Goal: Information Seeking & Learning: Learn about a topic

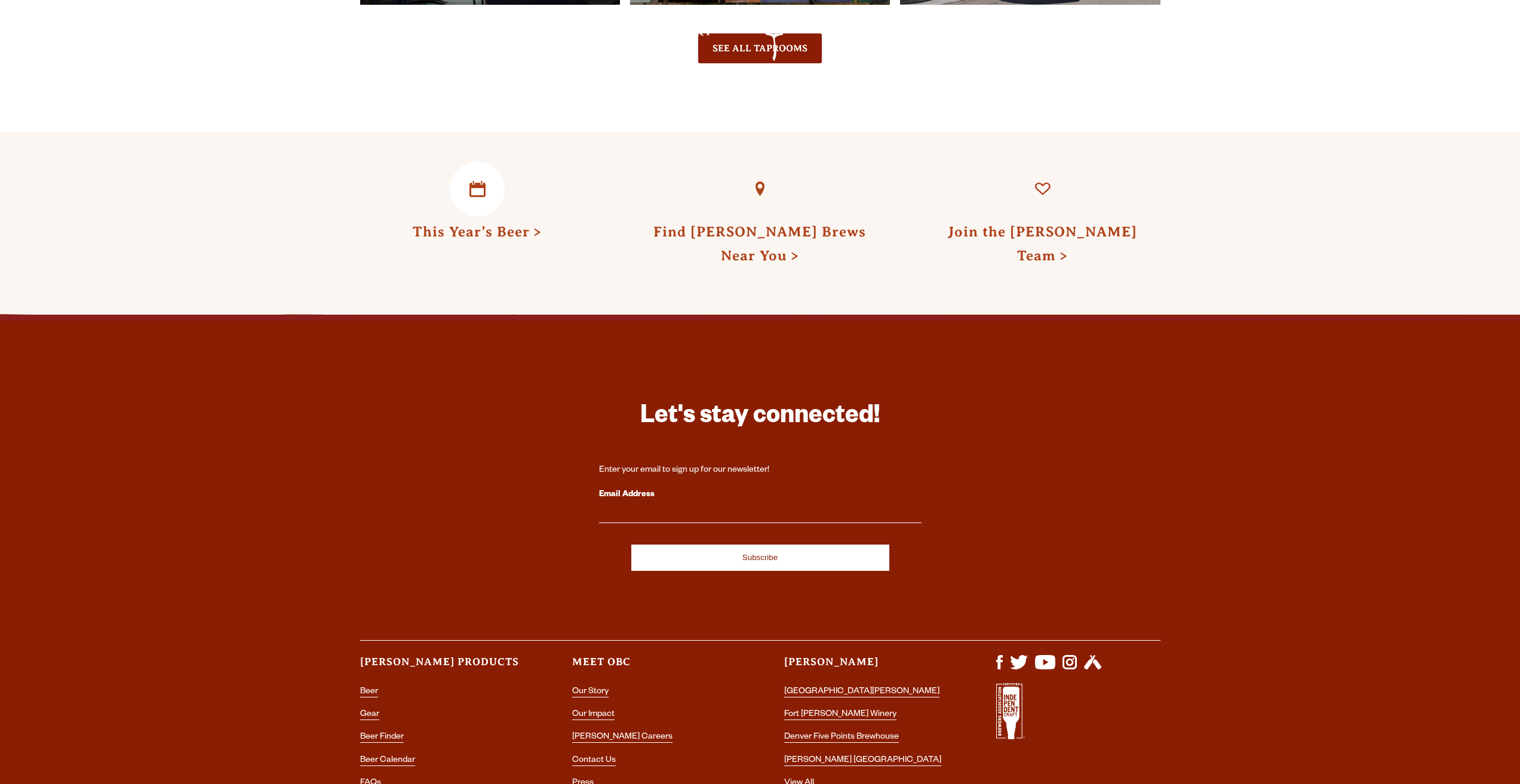
scroll to position [3390, 0]
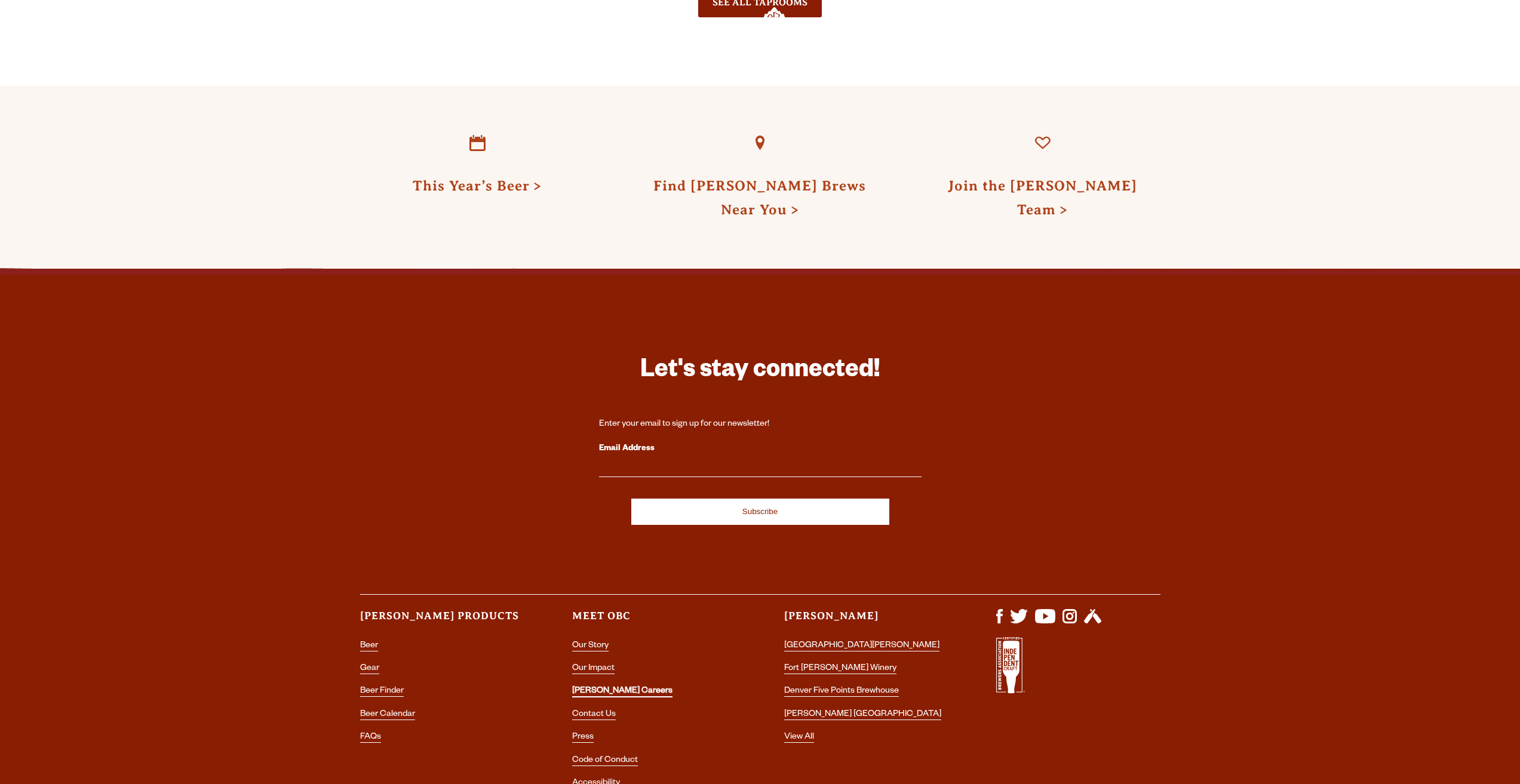
click at [599, 687] on link "[PERSON_NAME] Careers" at bounding box center [622, 692] width 100 height 10
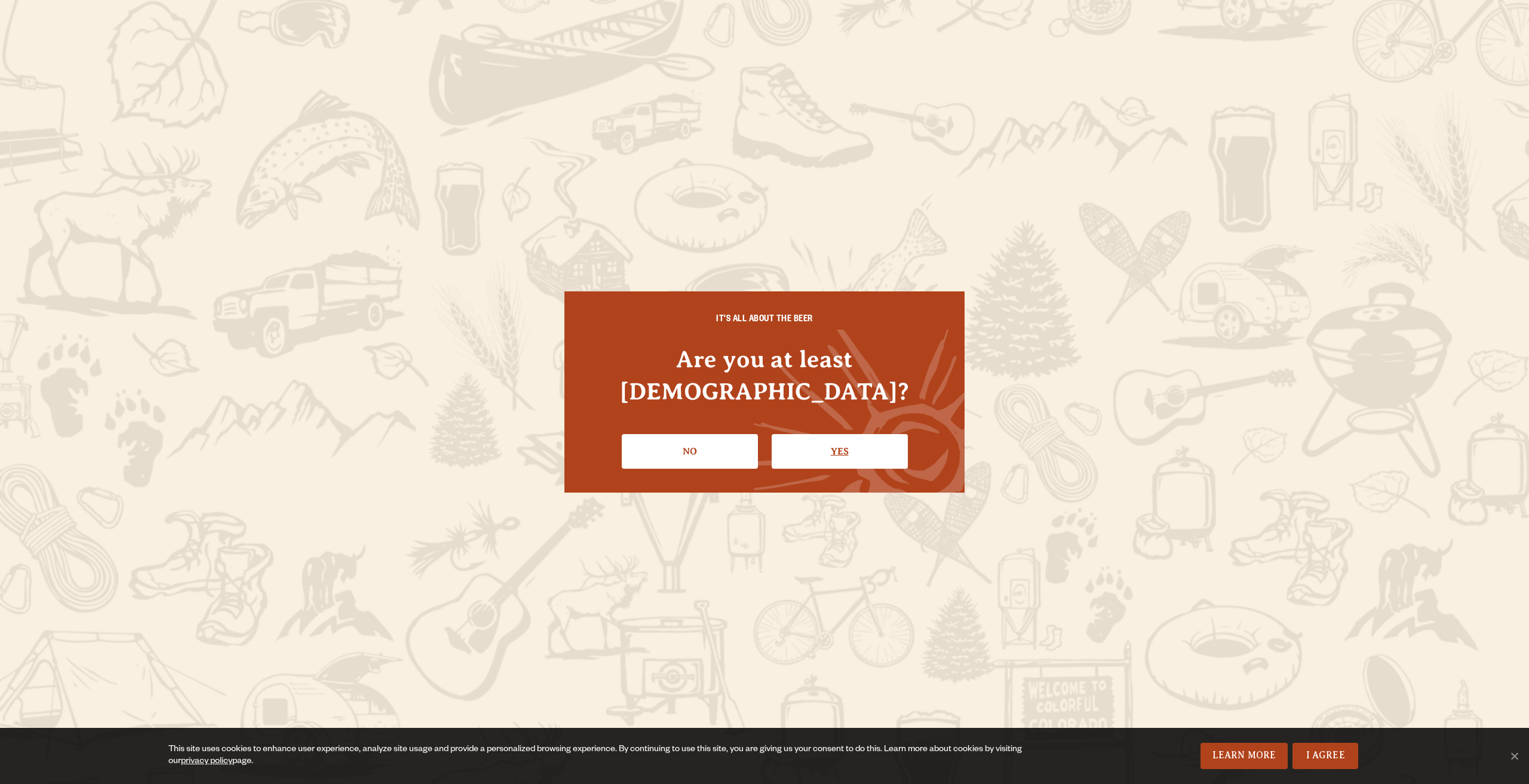
click at [811, 434] on link "Yes" at bounding box center [840, 451] width 136 height 35
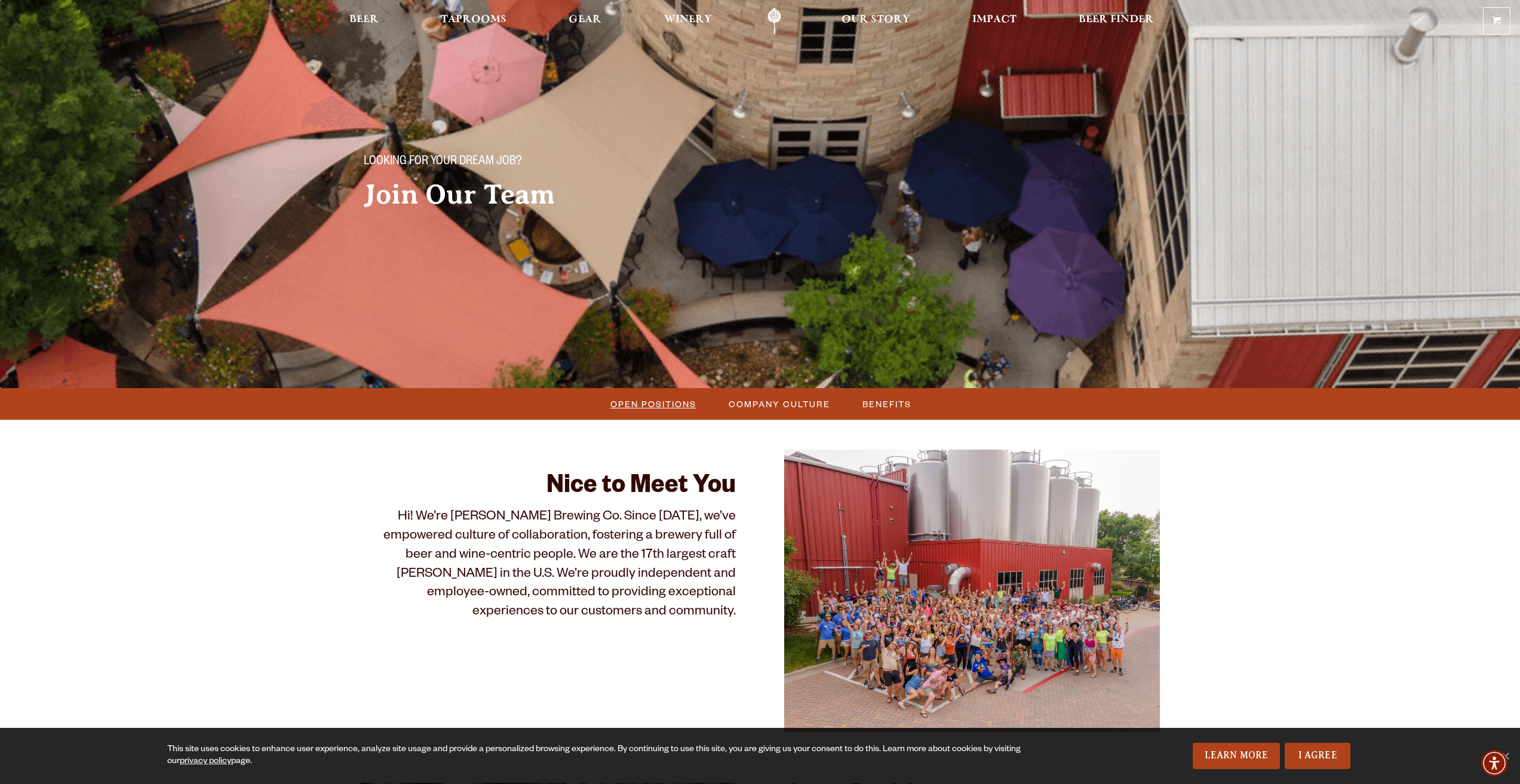
click at [656, 397] on span "Open Positions" at bounding box center [654, 404] width 86 height 18
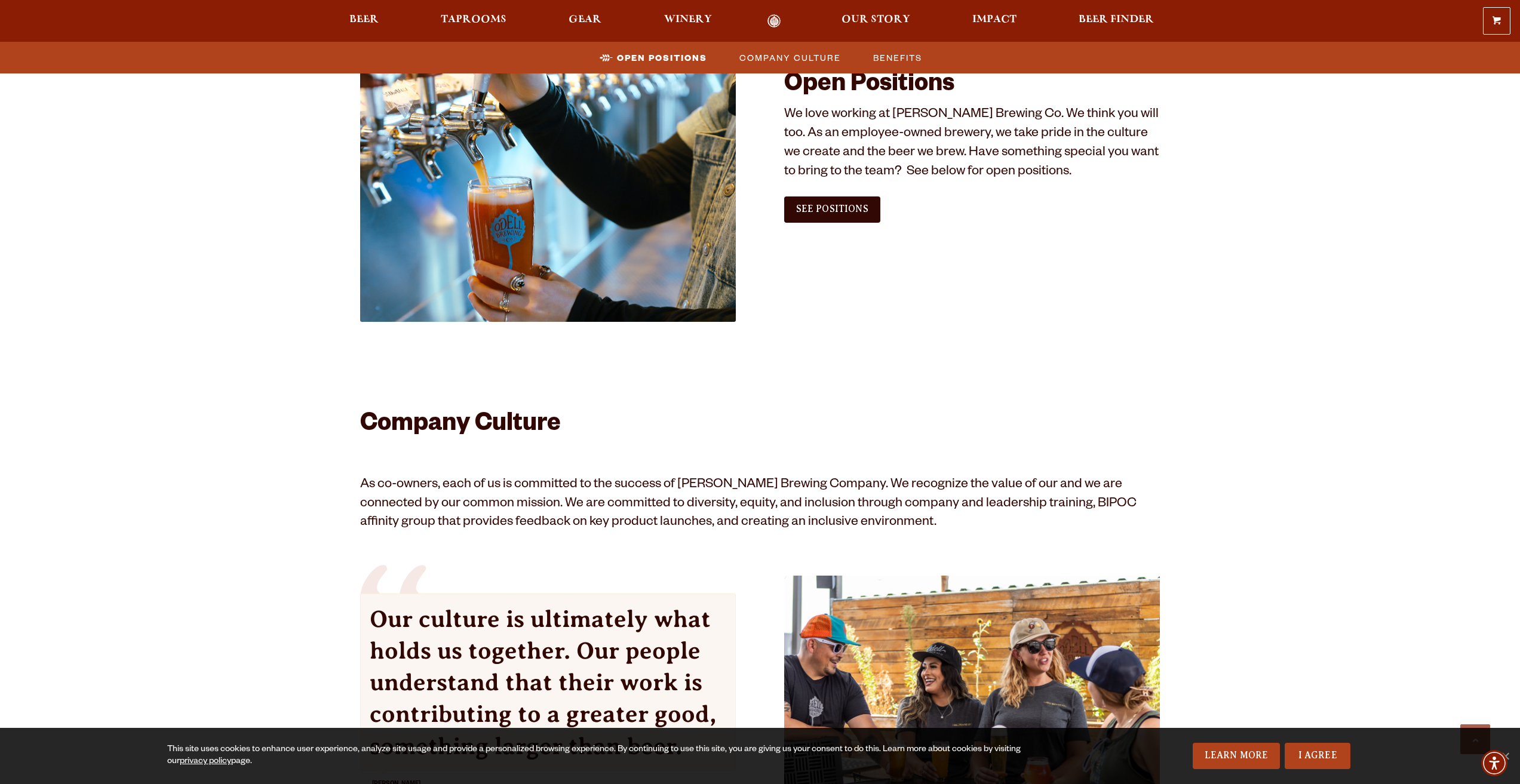
scroll to position [726, 0]
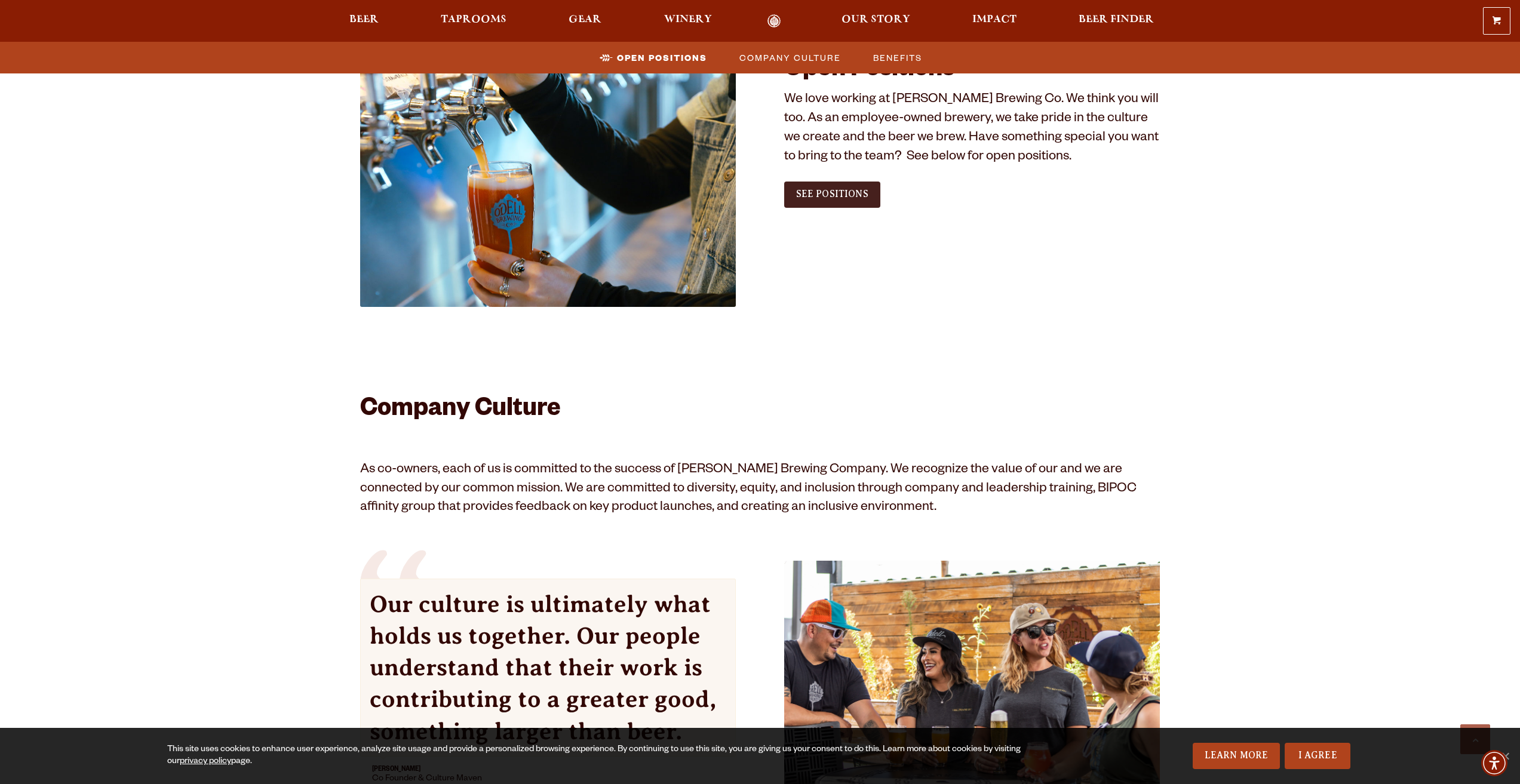
click at [843, 205] on link "See Positions" at bounding box center [832, 194] width 96 height 26
